Goal: Information Seeking & Learning: Learn about a topic

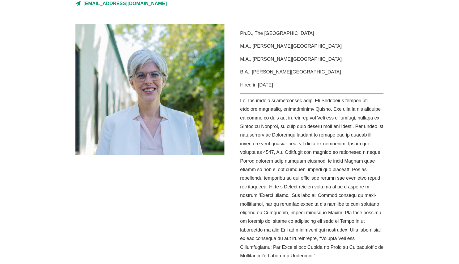
scroll to position [150, 0]
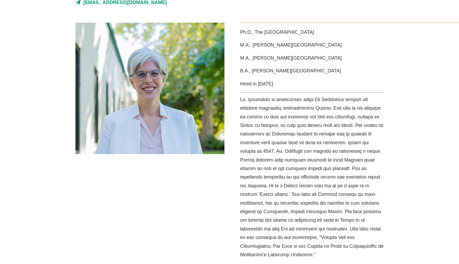
click at [311, 113] on p "Media Content" at bounding box center [311, 176] width 143 height 163
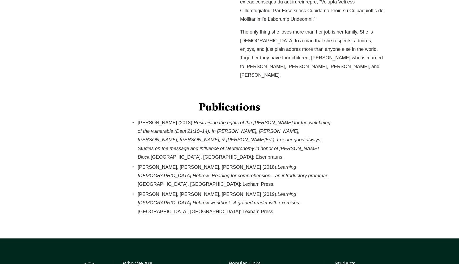
scroll to position [378, 0]
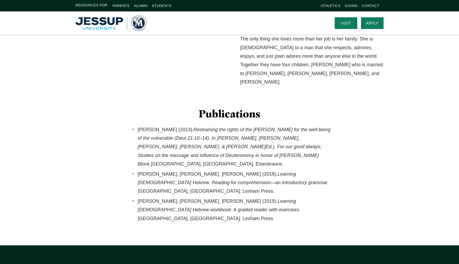
click at [307, 139] on em "Restraining the rights of the [PERSON_NAME] for the well-being of the vulnerabl…" at bounding box center [234, 147] width 193 height 40
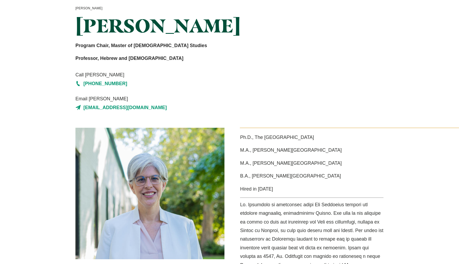
scroll to position [49, 0]
